Goal: Information Seeking & Learning: Learn about a topic

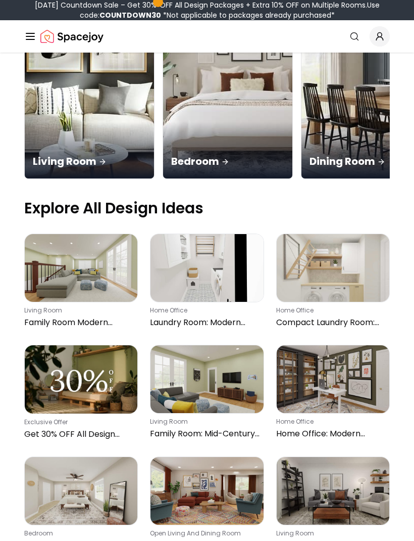
scroll to position [230, 0]
click at [98, 316] on p "Family Room Modern Eclectic with Playful Colors" at bounding box center [79, 322] width 110 height 12
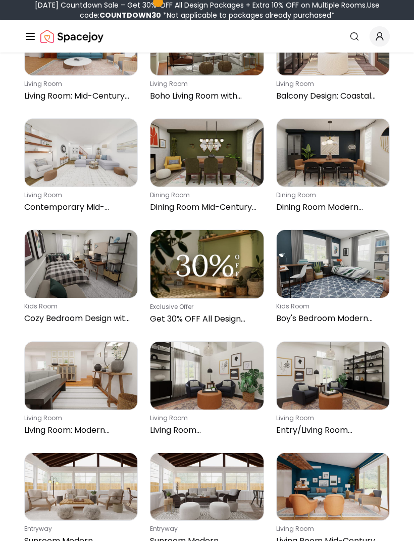
scroll to position [2211, 0]
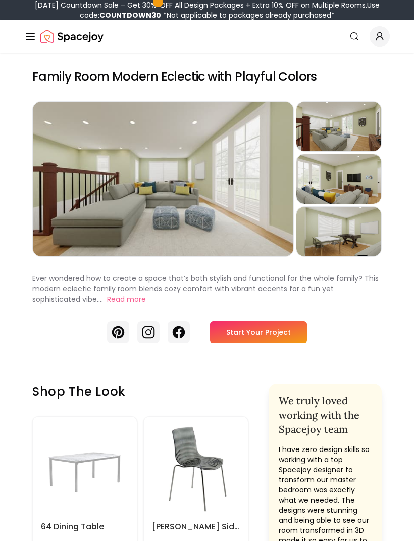
click at [358, 183] on div "Preview" at bounding box center [339, 179] width 85 height 50
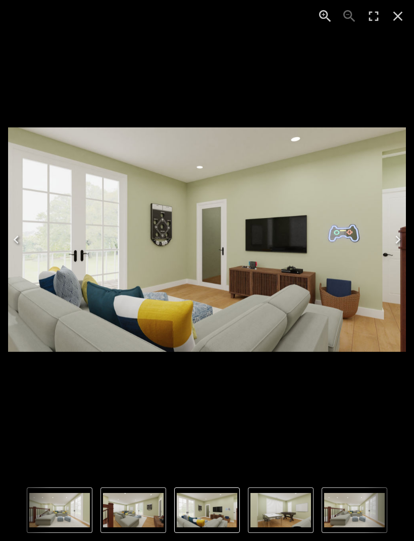
click at [396, 244] on icon "Next" at bounding box center [398, 239] width 16 height 16
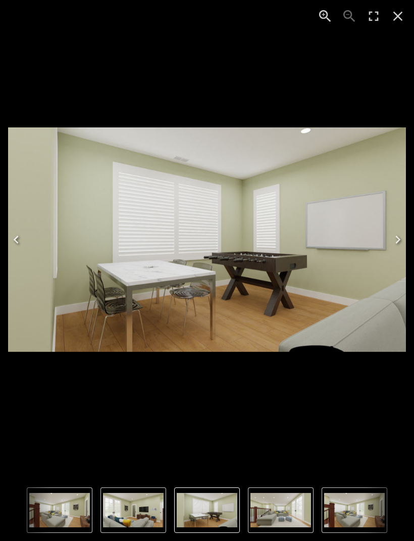
click at [399, 243] on icon "Next" at bounding box center [398, 239] width 16 height 16
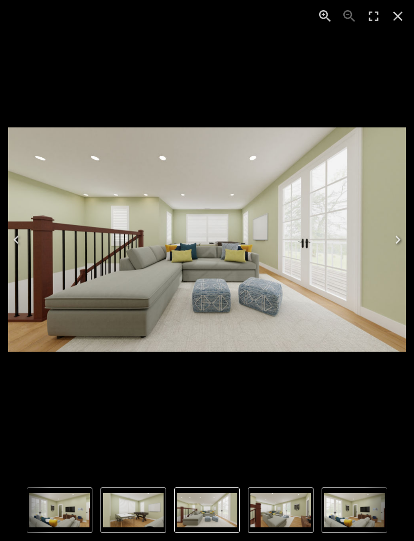
click at [398, 245] on icon "Next" at bounding box center [398, 239] width 16 height 16
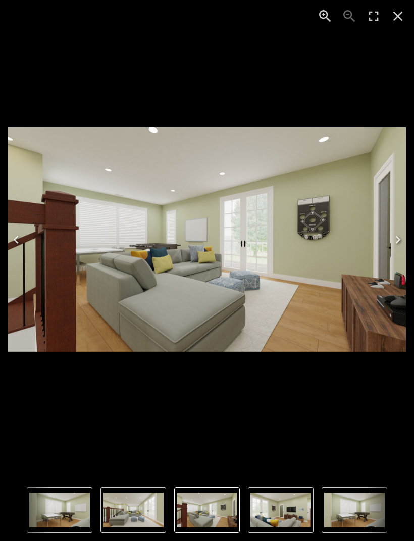
click at [389, 238] on button "Next" at bounding box center [398, 239] width 32 height 40
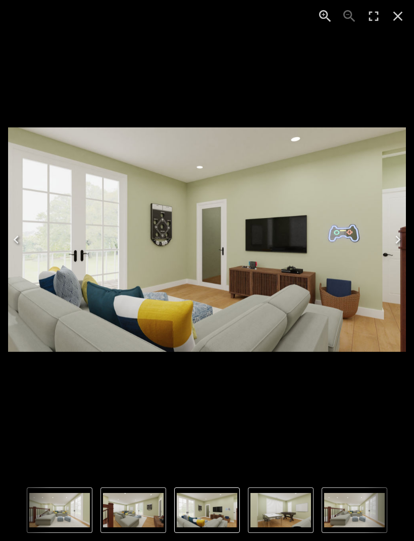
click at [398, 238] on icon "Next" at bounding box center [398, 239] width 16 height 16
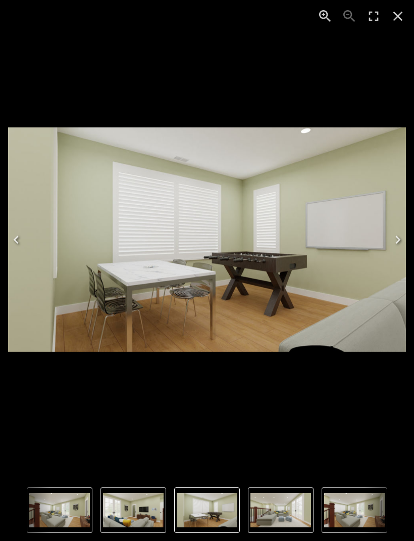
click at [402, 20] on icon "Close" at bounding box center [399, 17] width 10 height 10
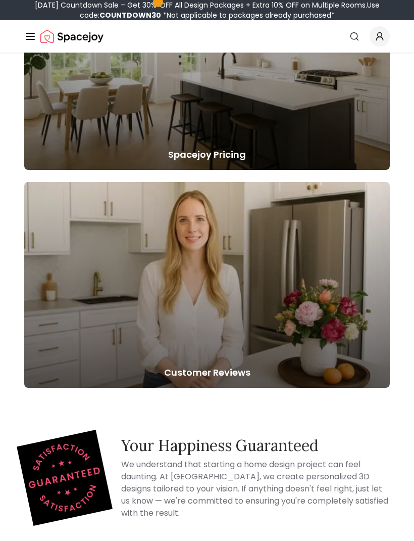
scroll to position [2617, 0]
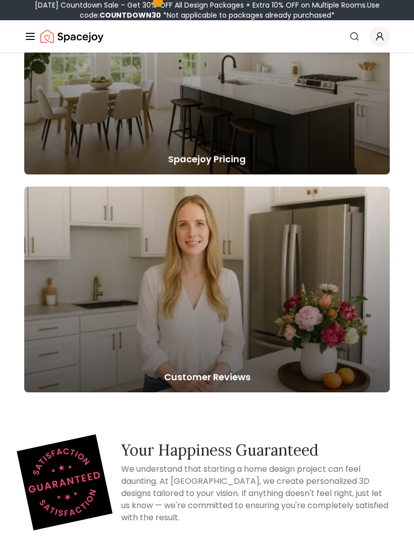
click at [221, 166] on h5 "Spacejoy Pricing" at bounding box center [207, 159] width 366 height 14
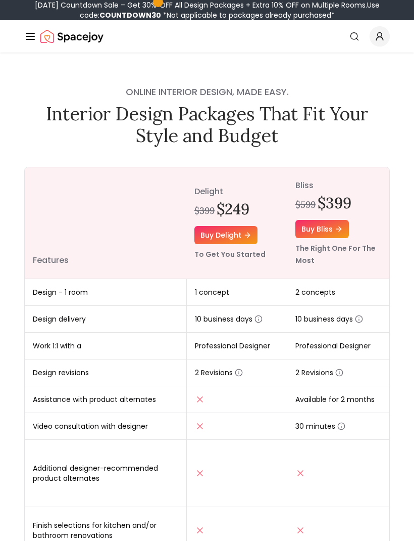
scroll to position [2650, 0]
